Goal: Transaction & Acquisition: Purchase product/service

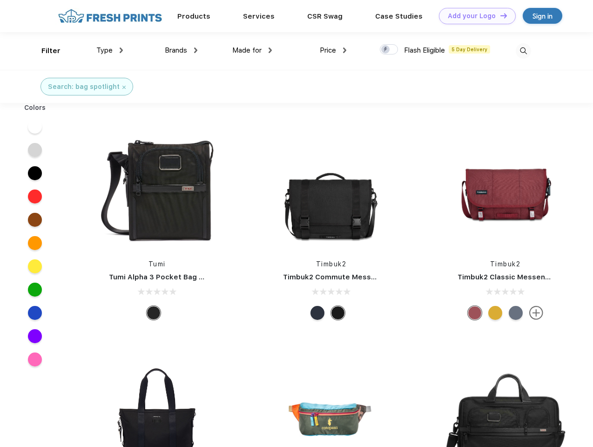
click at [474, 16] on link "Add your Logo Design Tool" at bounding box center [477, 16] width 77 height 16
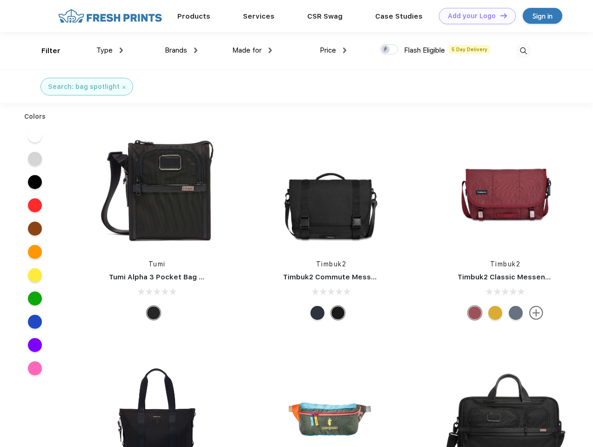
click at [0, 0] on div "Design Tool" at bounding box center [0, 0] width 0 height 0
click at [499, 15] on link "Add your Logo Design Tool" at bounding box center [477, 16] width 77 height 16
click at [45, 51] on div "Filter" at bounding box center [50, 51] width 19 height 11
click at [110, 50] on span "Type" at bounding box center [104, 50] width 16 height 8
click at [181, 50] on span "Brands" at bounding box center [176, 50] width 22 height 8
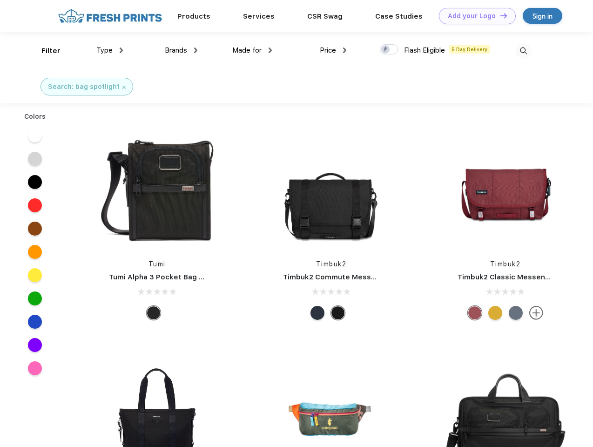
click at [252, 50] on span "Made for" at bounding box center [246, 50] width 29 height 8
click at [333, 50] on span "Price" at bounding box center [328, 50] width 16 height 8
click at [389, 50] on div at bounding box center [389, 49] width 18 height 10
click at [386, 50] on input "checkbox" at bounding box center [383, 47] width 6 height 6
click at [523, 51] on img at bounding box center [523, 50] width 15 height 15
